Goal: Find contact information: Find contact information

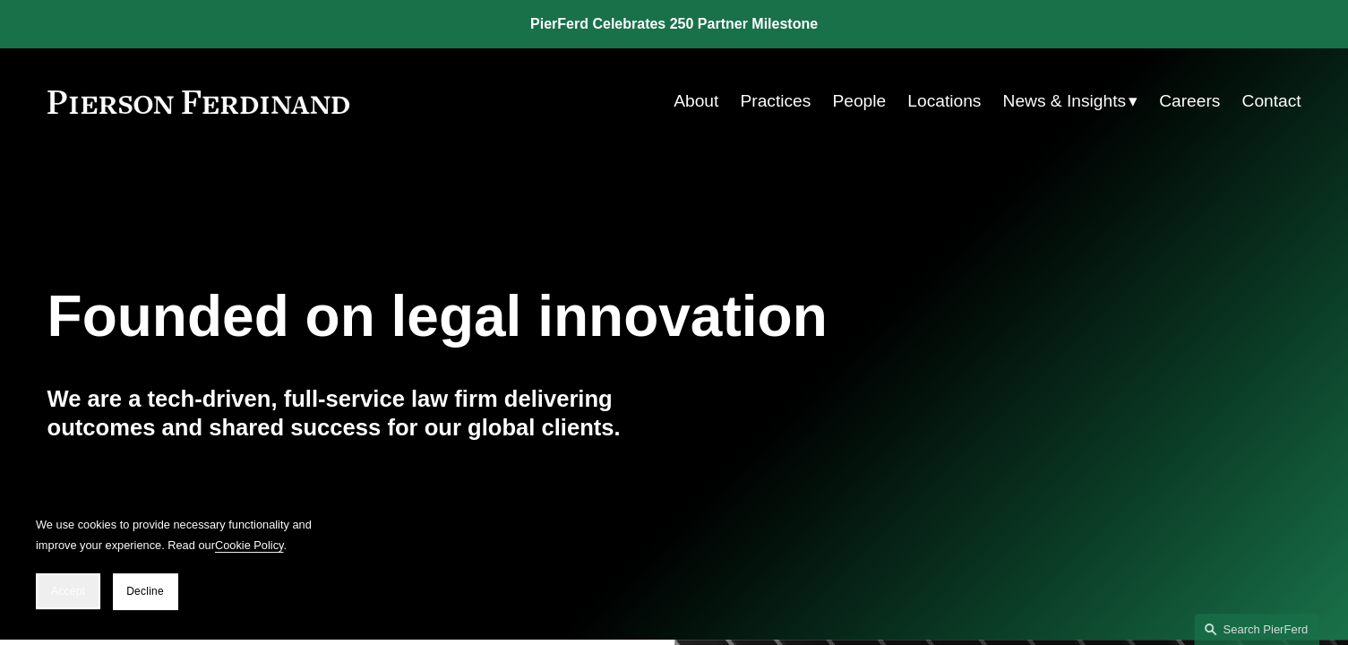
click at [71, 591] on span "Accept" at bounding box center [68, 591] width 34 height 13
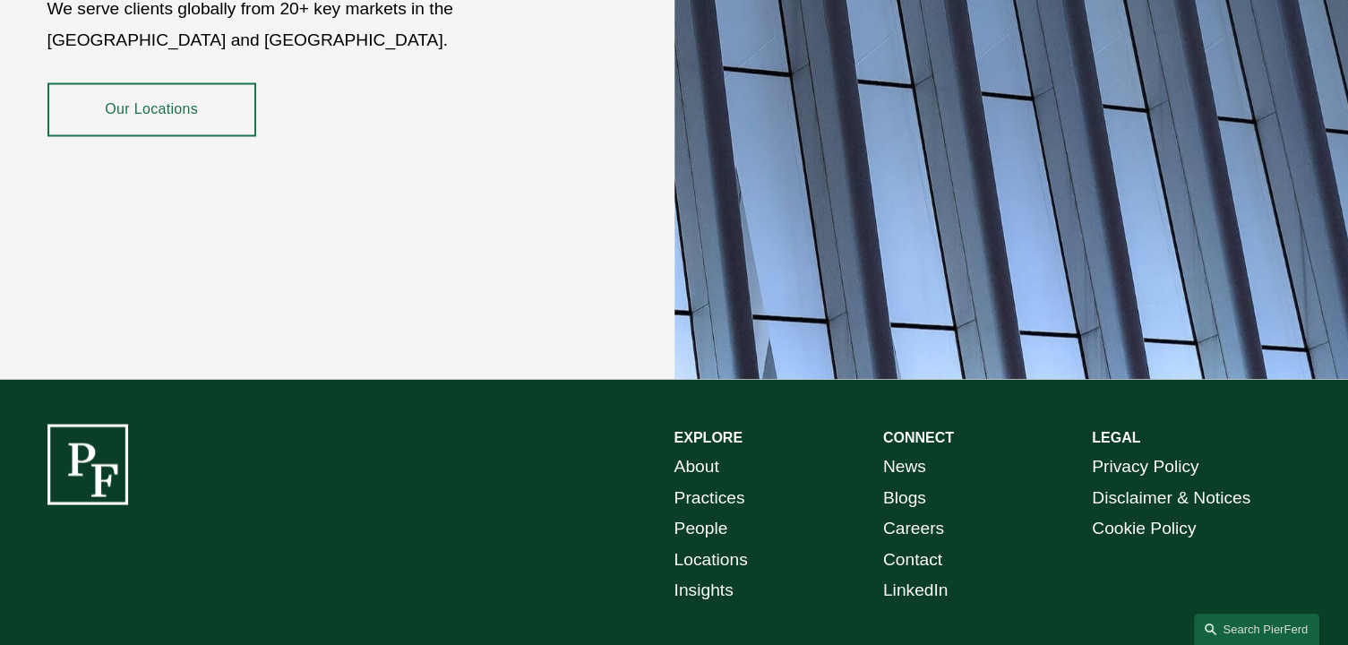
scroll to position [3281, 0]
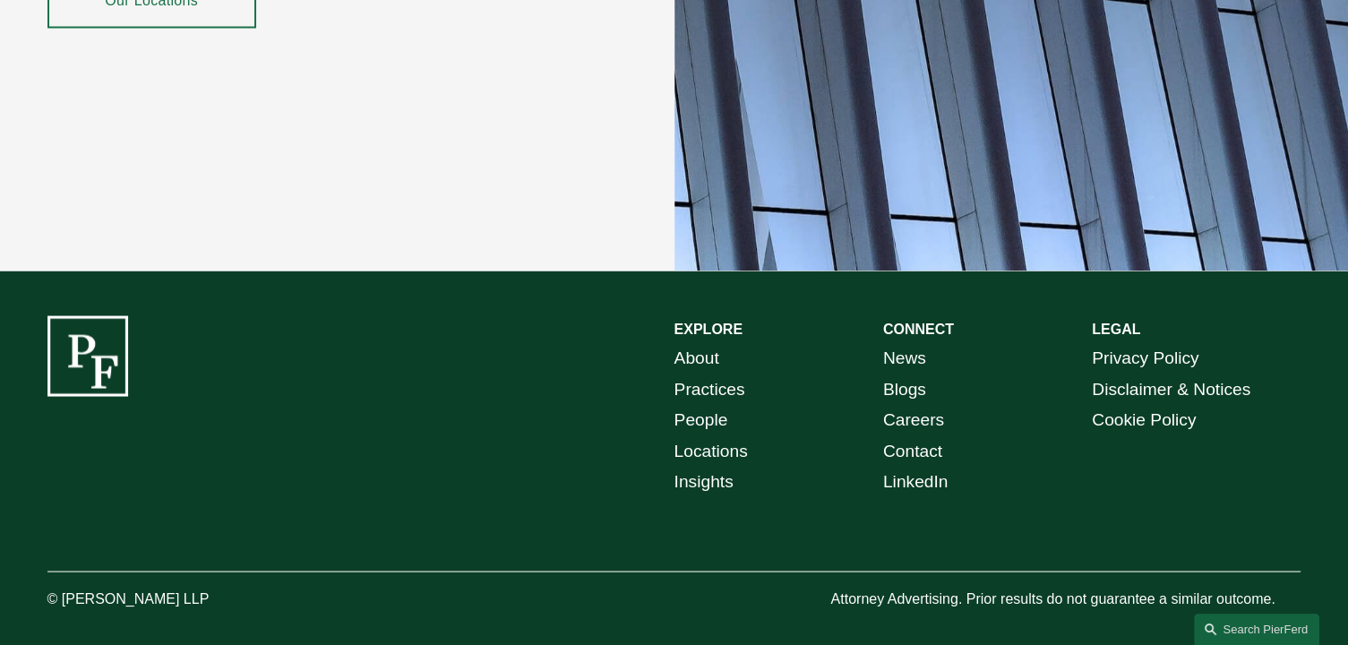
click at [679, 404] on link "People" at bounding box center [701, 419] width 54 height 31
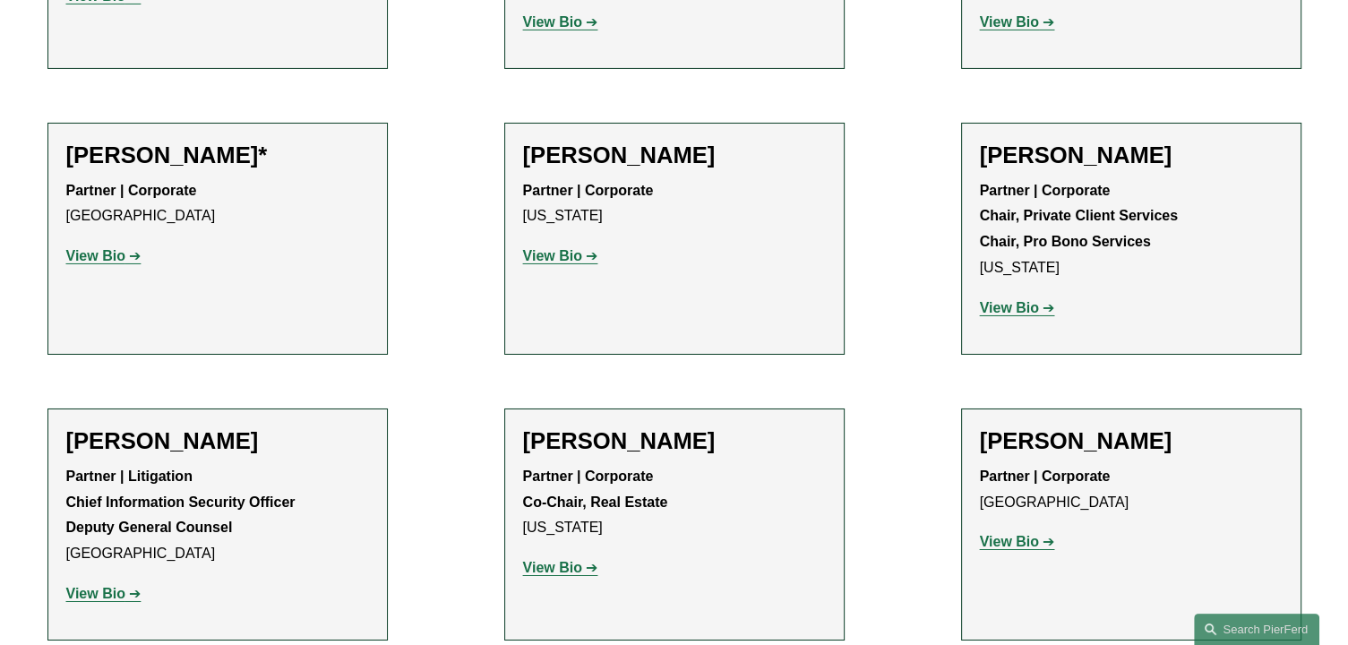
scroll to position [19850, 0]
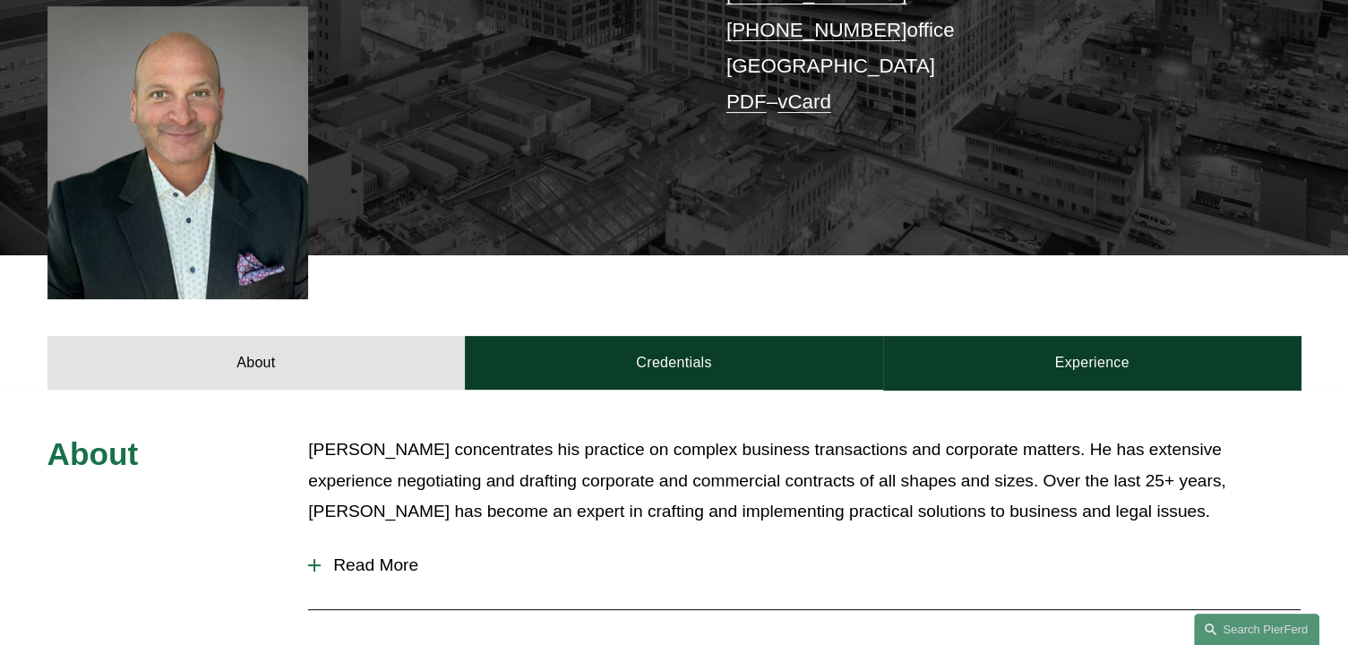
scroll to position [627, 0]
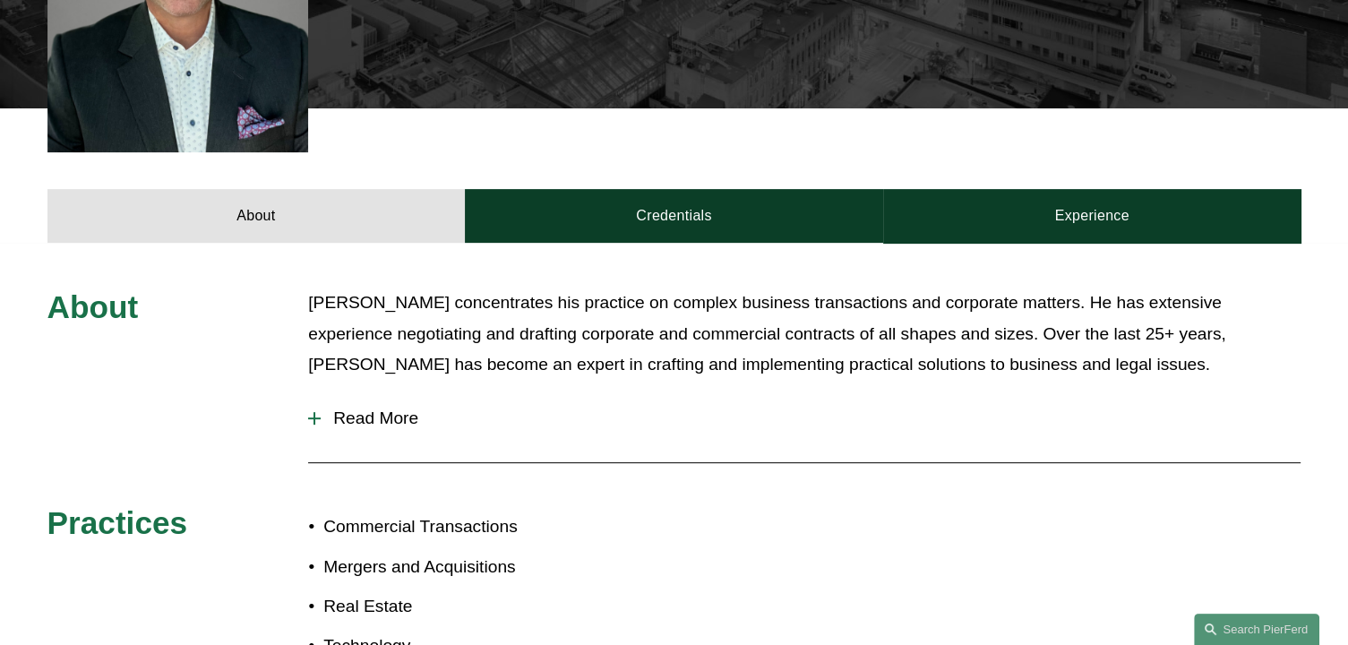
click at [306, 388] on div "About Mr. Szuch concentrates his practice on complex business transactions and …" at bounding box center [674, 529] width 1348 height 485
click at [313, 412] on div at bounding box center [314, 418] width 2 height 13
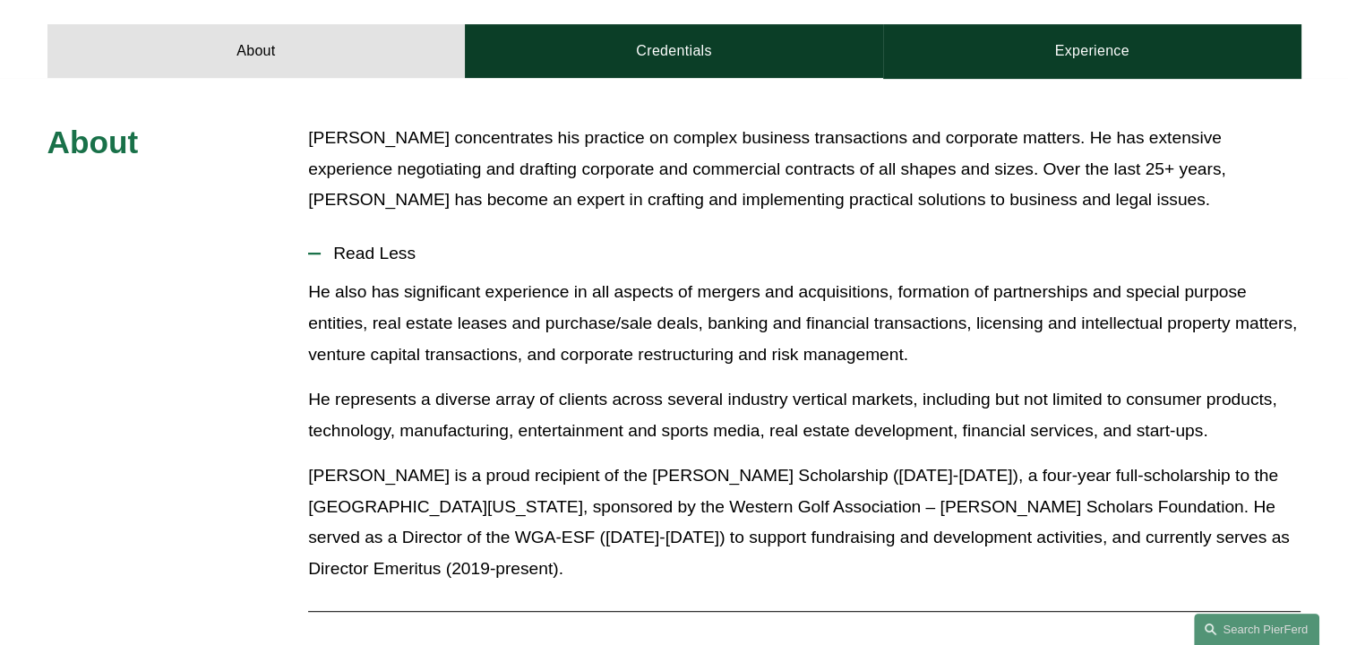
scroll to position [605, 0]
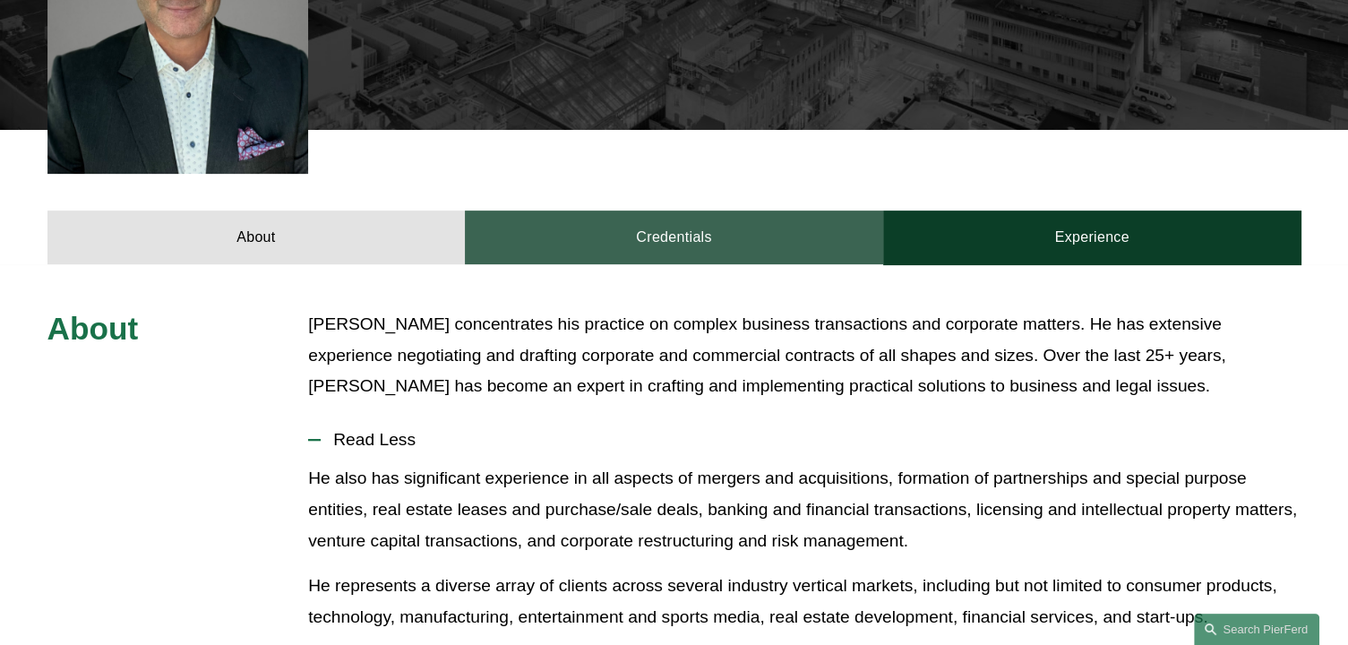
click at [676, 214] on link "Credentials" at bounding box center [674, 237] width 418 height 54
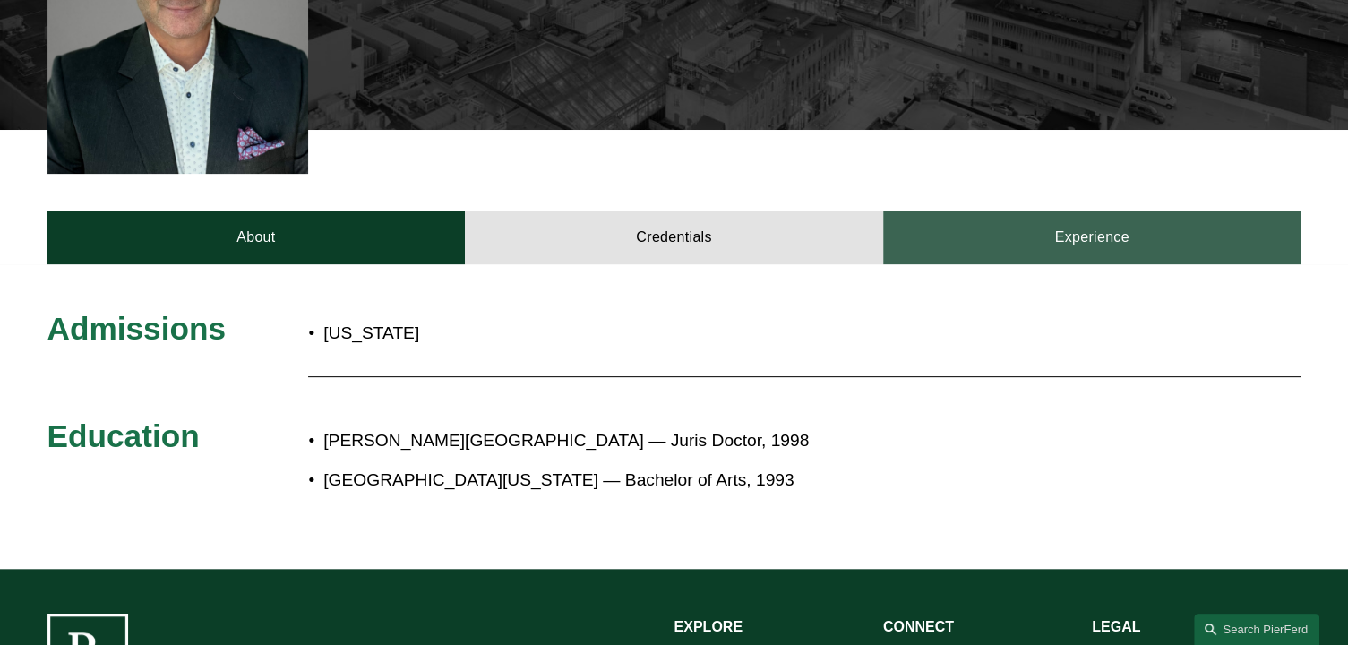
click at [996, 210] on link "Experience" at bounding box center [1092, 237] width 418 height 54
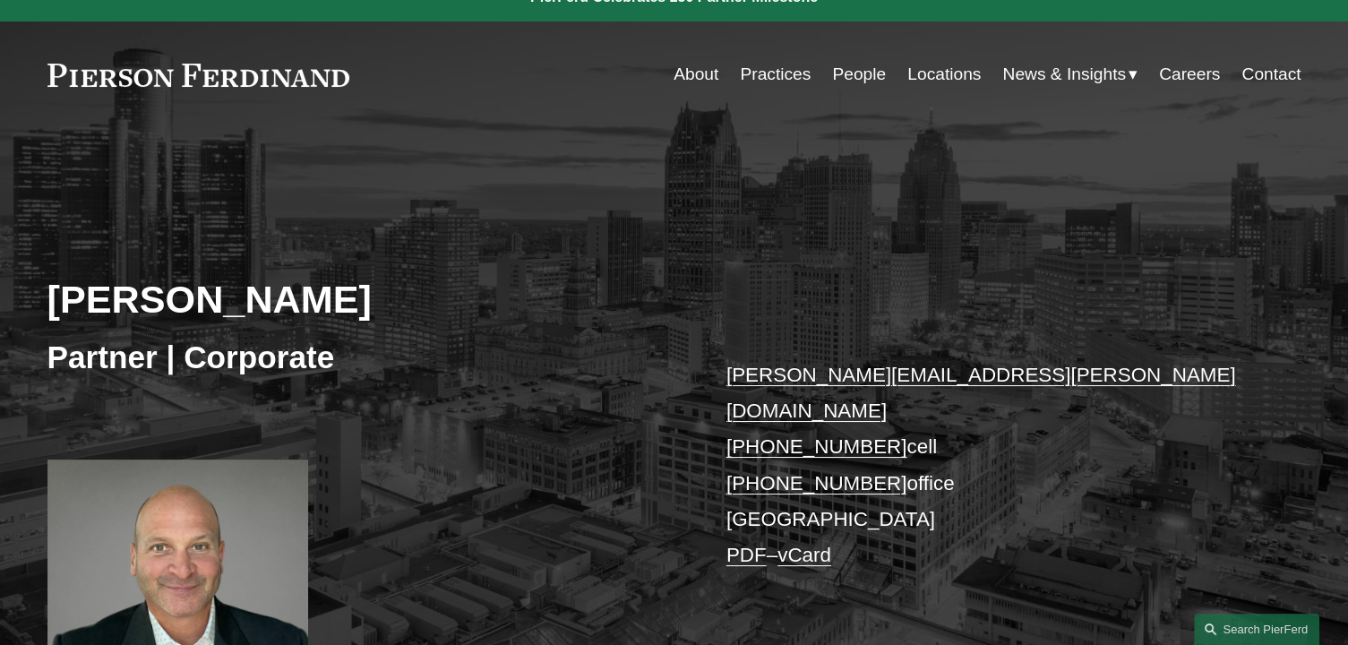
scroll to position [0, 0]
